Goal: Transaction & Acquisition: Book appointment/travel/reservation

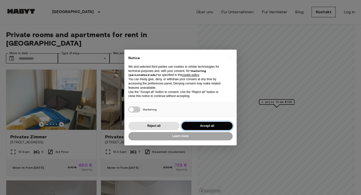
click at [201, 127] on button "Accept all" at bounding box center [207, 126] width 51 height 8
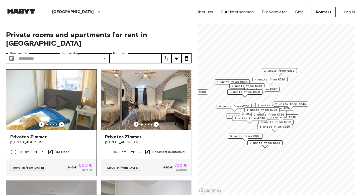
click at [61, 122] on icon "Previous image" at bounding box center [61, 124] width 5 height 5
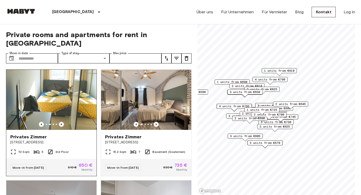
click at [61, 122] on icon "Previous image" at bounding box center [61, 124] width 5 height 5
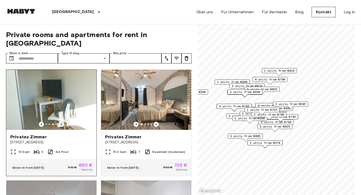
click at [61, 122] on icon "Previous image" at bounding box center [61, 124] width 5 height 5
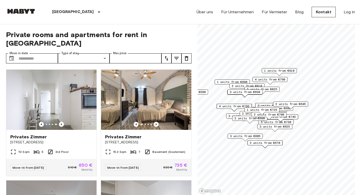
click at [243, 138] on span "3 units from €605" at bounding box center [245, 136] width 31 height 5
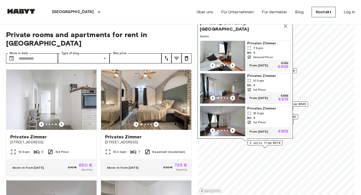
click at [233, 96] on icon "Previous image" at bounding box center [232, 98] width 5 height 5
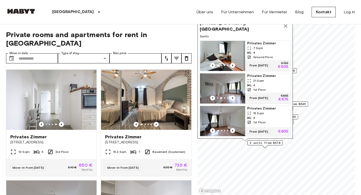
click at [229, 88] on img "Map marker" at bounding box center [223, 88] width 45 height 30
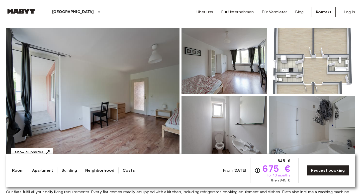
scroll to position [30, 0]
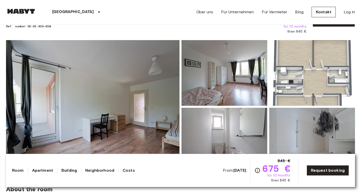
click at [158, 106] on img at bounding box center [93, 106] width 174 height 133
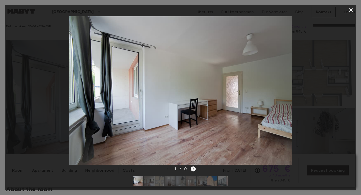
click at [192, 170] on icon "Next image" at bounding box center [193, 168] width 5 height 5
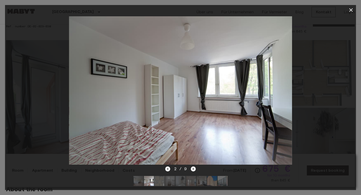
click at [192, 170] on icon "Next image" at bounding box center [193, 168] width 5 height 5
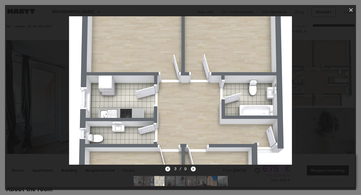
click at [192, 170] on icon "Next image" at bounding box center [193, 168] width 5 height 5
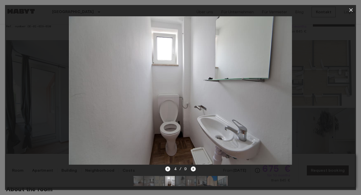
click at [192, 170] on icon "Next image" at bounding box center [193, 168] width 5 height 5
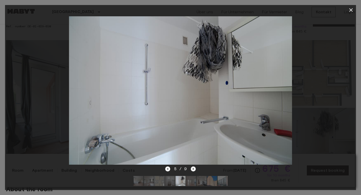
click at [192, 170] on icon "Next image" at bounding box center [193, 168] width 5 height 5
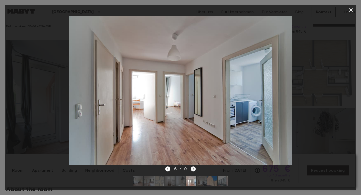
click at [192, 170] on icon "Next image" at bounding box center [193, 168] width 5 height 5
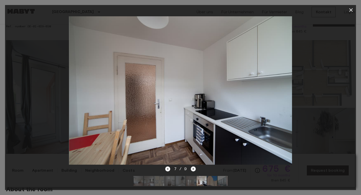
click at [192, 170] on icon "Next image" at bounding box center [193, 168] width 5 height 5
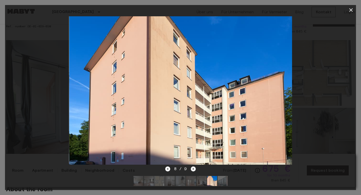
click at [192, 170] on icon "Next image" at bounding box center [193, 168] width 5 height 5
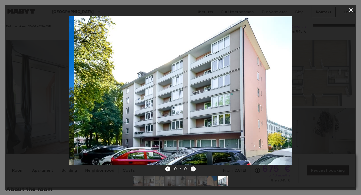
click at [192, 170] on div "9 / 9" at bounding box center [180, 169] width 31 height 6
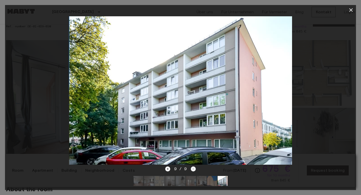
click at [192, 170] on div "9 / 9" at bounding box center [180, 169] width 31 height 6
click at [352, 11] on icon "button" at bounding box center [351, 10] width 4 height 4
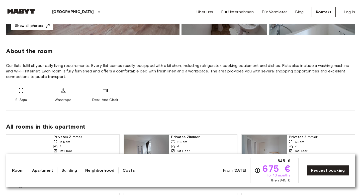
scroll to position [152, 0]
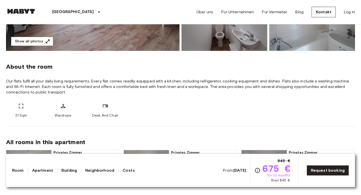
click at [38, 172] on link "Apartment" at bounding box center [42, 171] width 21 height 6
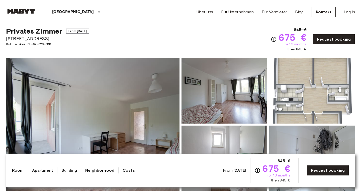
scroll to position [0, 0]
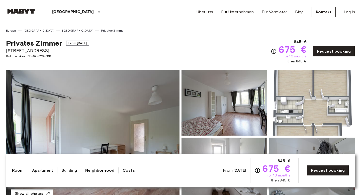
click at [38, 172] on link "Apartment" at bounding box center [42, 171] width 21 height 6
click at [26, 11] on img at bounding box center [21, 11] width 30 height 5
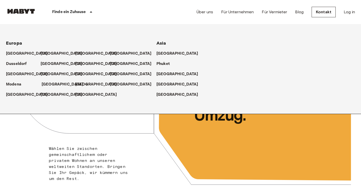
click at [50, 85] on p "[GEOGRAPHIC_DATA]" at bounding box center [63, 84] width 42 height 6
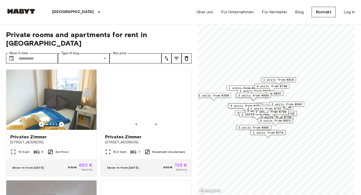
click at [22, 7] on div "München Europa Amsterdam Berlin Brüssel Köln Dusseldorf Frankfurt Graz Hamburg …" at bounding box center [62, 12] width 112 height 24
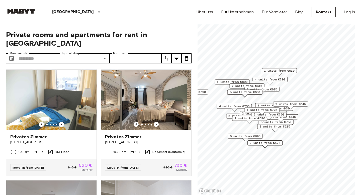
click at [22, 7] on div "München Europa Amsterdam Berlin Brüssel Köln Dusseldorf Frankfurt Graz Hamburg …" at bounding box center [62, 12] width 112 height 24
click at [21, 11] on img at bounding box center [21, 11] width 30 height 5
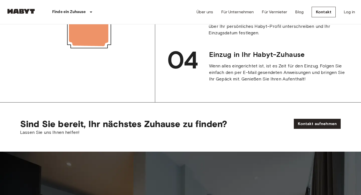
scroll to position [610, 0]
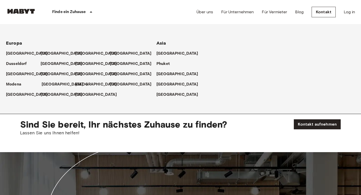
click at [51, 83] on p "[GEOGRAPHIC_DATA]" at bounding box center [63, 84] width 42 height 6
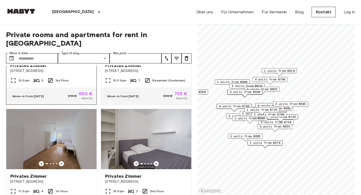
scroll to position [114, 0]
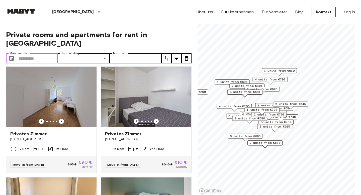
click at [41, 53] on input "Move-in date" at bounding box center [38, 58] width 39 height 10
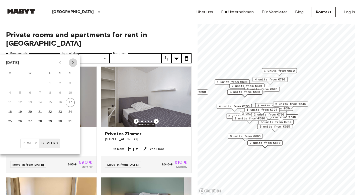
click at [74, 60] on icon "Next month" at bounding box center [73, 63] width 6 height 6
click at [29, 82] on button "1" at bounding box center [30, 83] width 9 height 9
type input "**********"
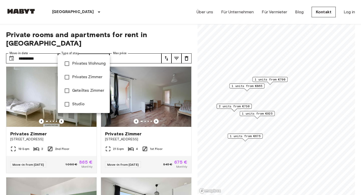
click at [96, 65] on span "Privates Wohnung" at bounding box center [89, 64] width 34 height 6
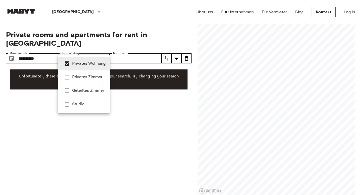
click at [124, 109] on div at bounding box center [180, 97] width 361 height 195
click at [91, 77] on span "Privates Zimmer" at bounding box center [89, 77] width 34 height 6
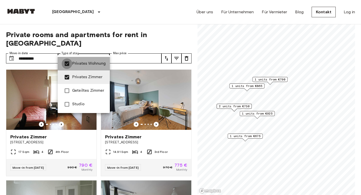
type input "**********"
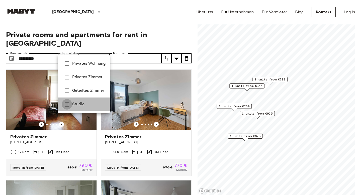
type input "******"
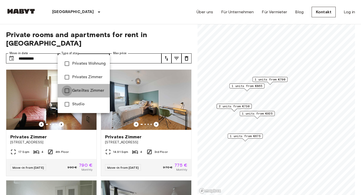
type input "**********"
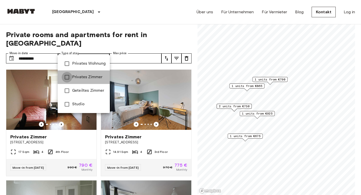
type input "**********"
click at [101, 40] on div at bounding box center [180, 97] width 361 height 195
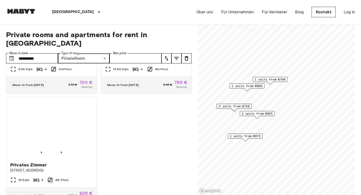
scroll to position [315, 0]
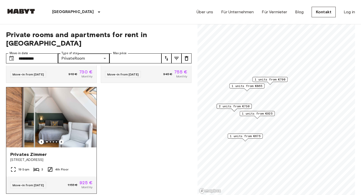
click at [62, 139] on icon "Previous image" at bounding box center [61, 141] width 5 height 5
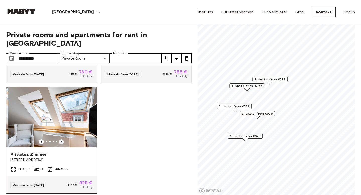
click at [62, 139] on icon "Previous image" at bounding box center [61, 141] width 5 height 5
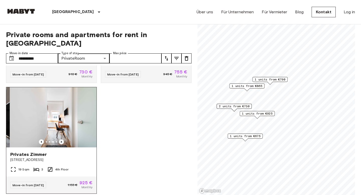
click at [62, 139] on icon "Previous image" at bounding box center [61, 141] width 5 height 5
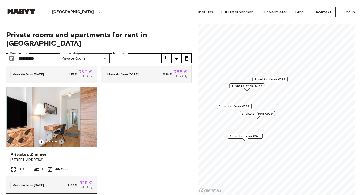
click at [62, 139] on icon "Previous image" at bounding box center [61, 141] width 5 height 5
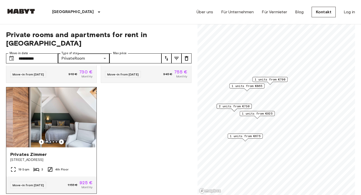
click at [62, 139] on icon "Previous image" at bounding box center [61, 141] width 5 height 5
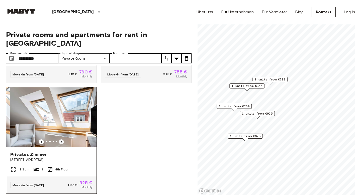
click at [62, 139] on icon "Previous image" at bounding box center [61, 141] width 5 height 5
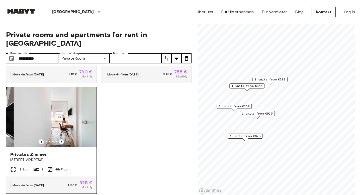
click at [62, 139] on icon "Previous image" at bounding box center [61, 141] width 5 height 5
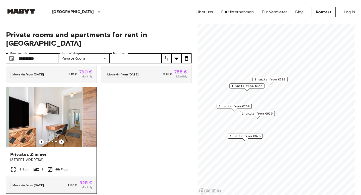
click at [62, 139] on icon "Previous image" at bounding box center [61, 141] width 5 height 5
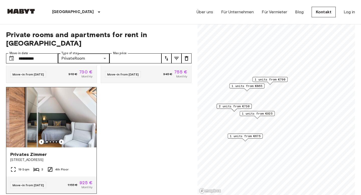
click at [62, 139] on icon "Previous image" at bounding box center [61, 141] width 5 height 5
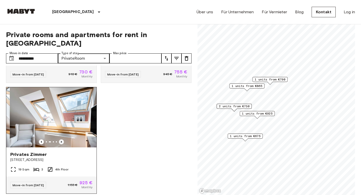
click at [62, 139] on icon "Previous image" at bounding box center [61, 141] width 5 height 5
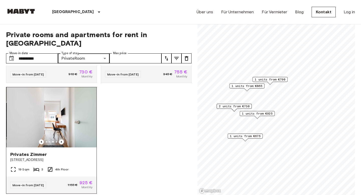
click at [66, 114] on img at bounding box center [52, 117] width 90 height 60
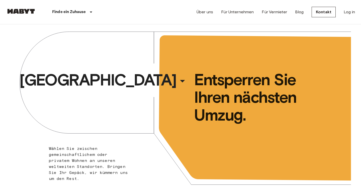
scroll to position [610, 0]
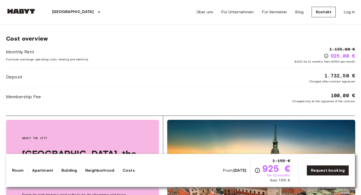
scroll to position [412, 0]
